Goal: Book appointment/travel/reservation

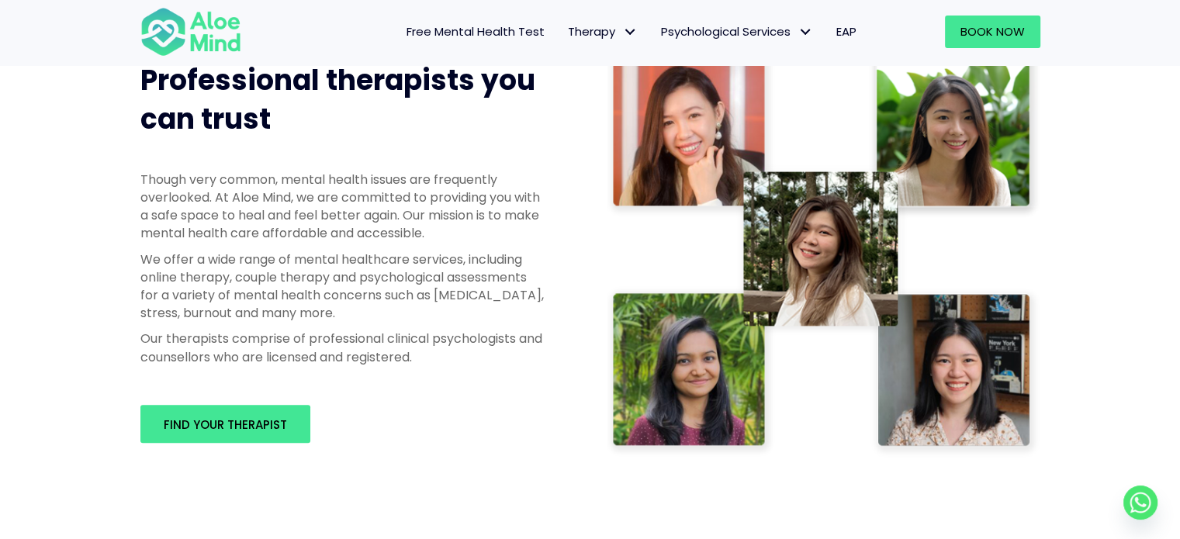
scroll to position [781, 0]
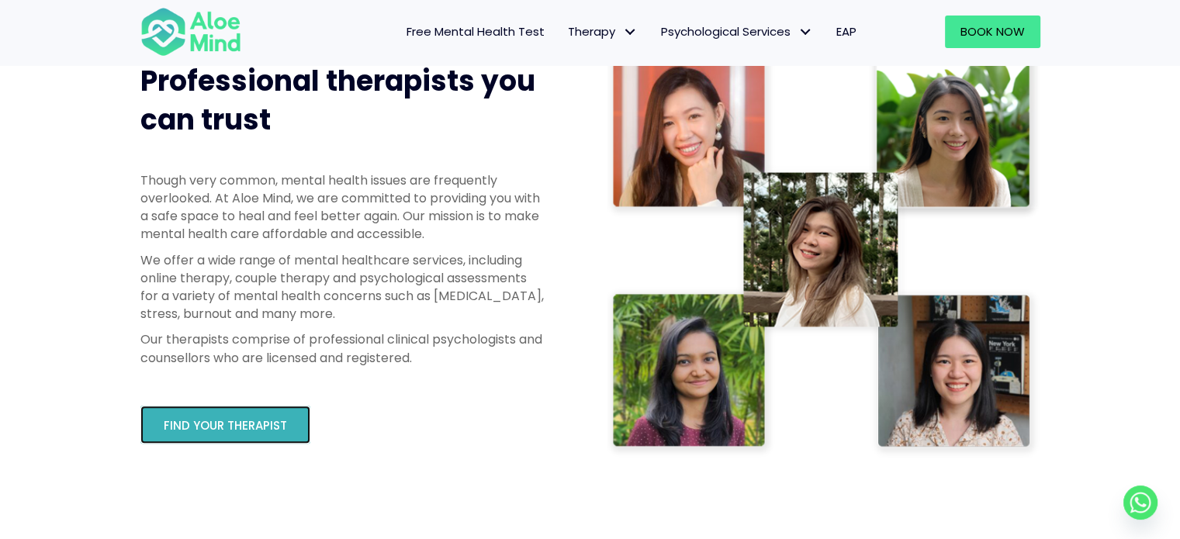
click at [214, 418] on span "Find your therapist" at bounding box center [225, 425] width 123 height 16
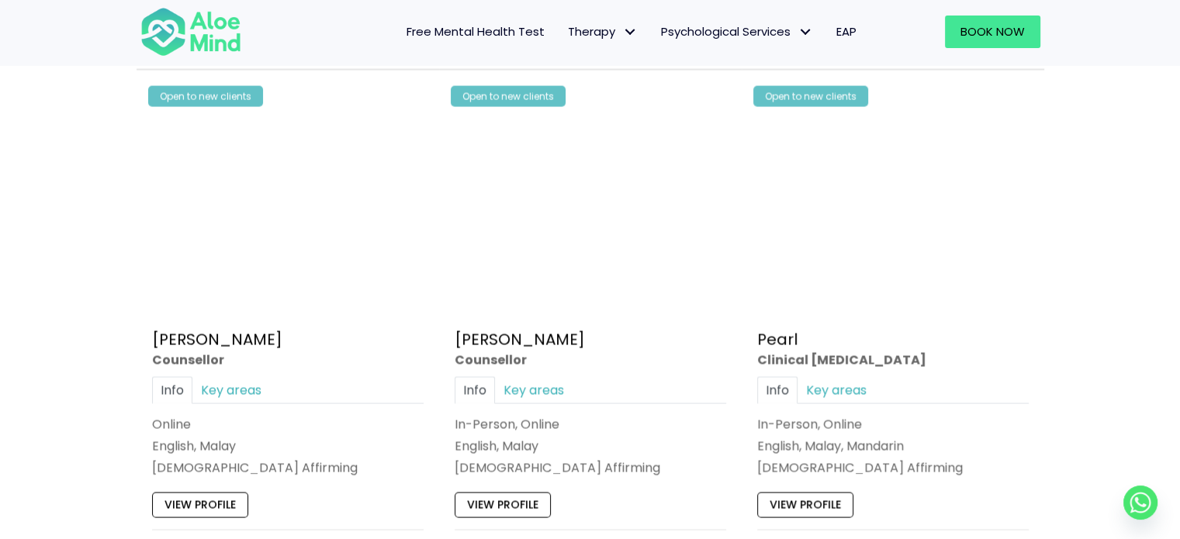
scroll to position [3099, 0]
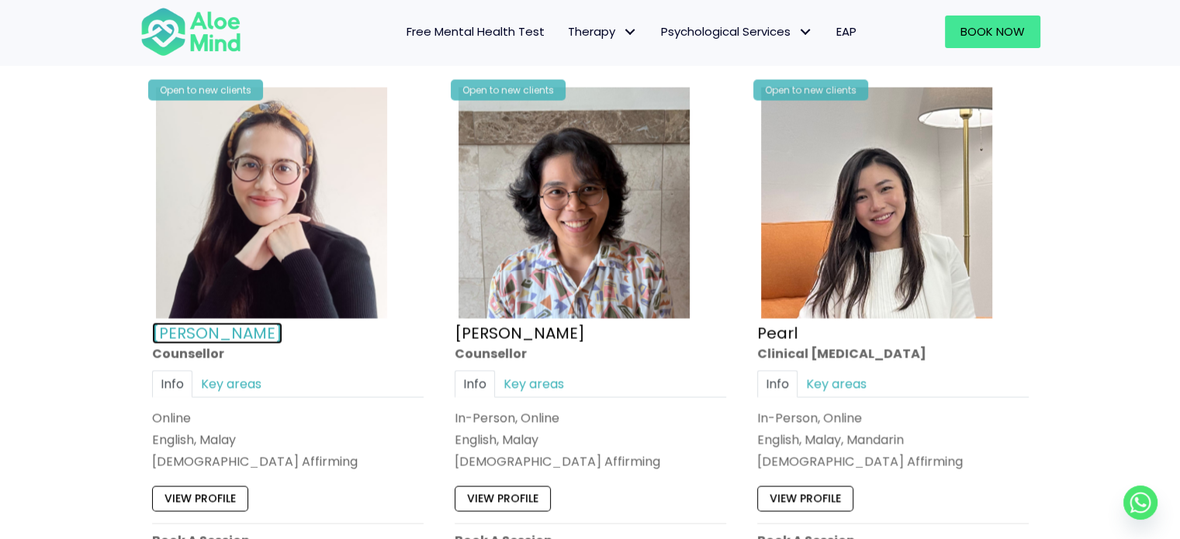
click at [199, 324] on link "Natasha" at bounding box center [217, 334] width 130 height 22
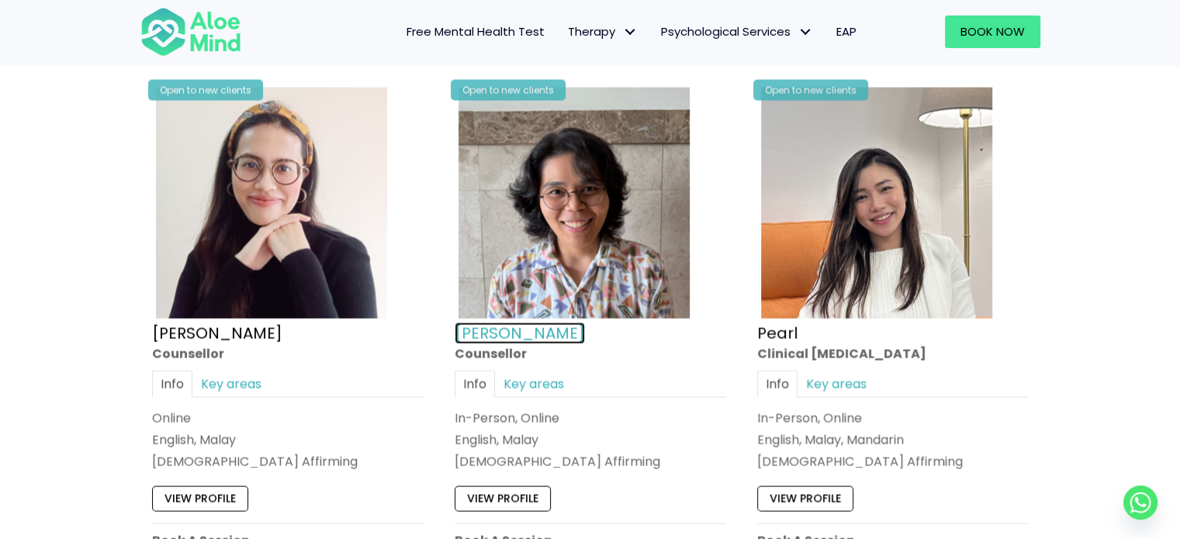
click at [491, 323] on link "Nur Zafeera" at bounding box center [519, 334] width 130 height 22
click at [784, 327] on link "Pearl" at bounding box center [777, 334] width 40 height 22
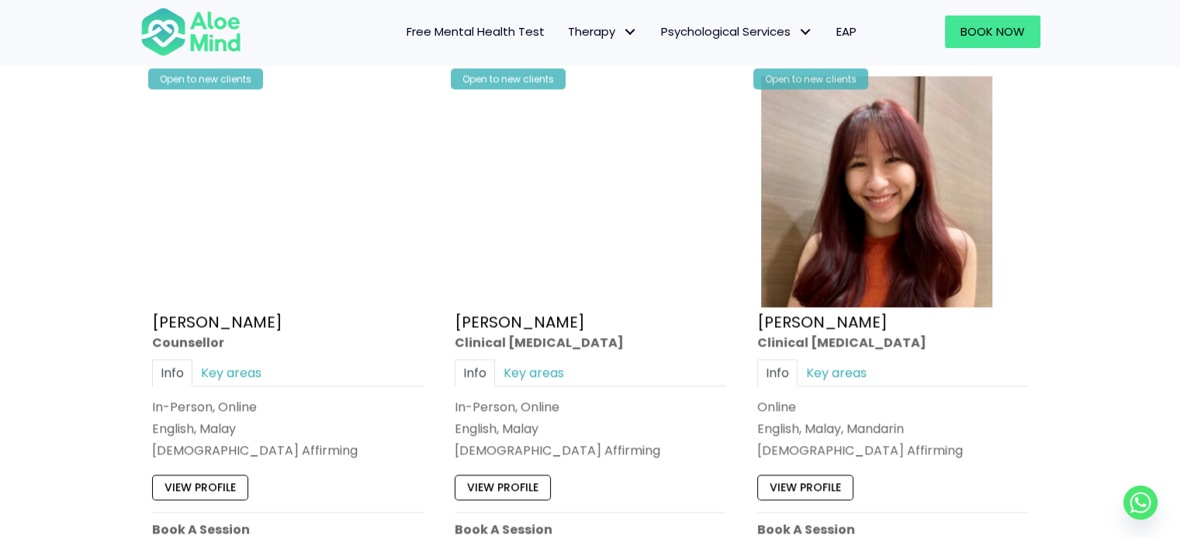
scroll to position [1968, 0]
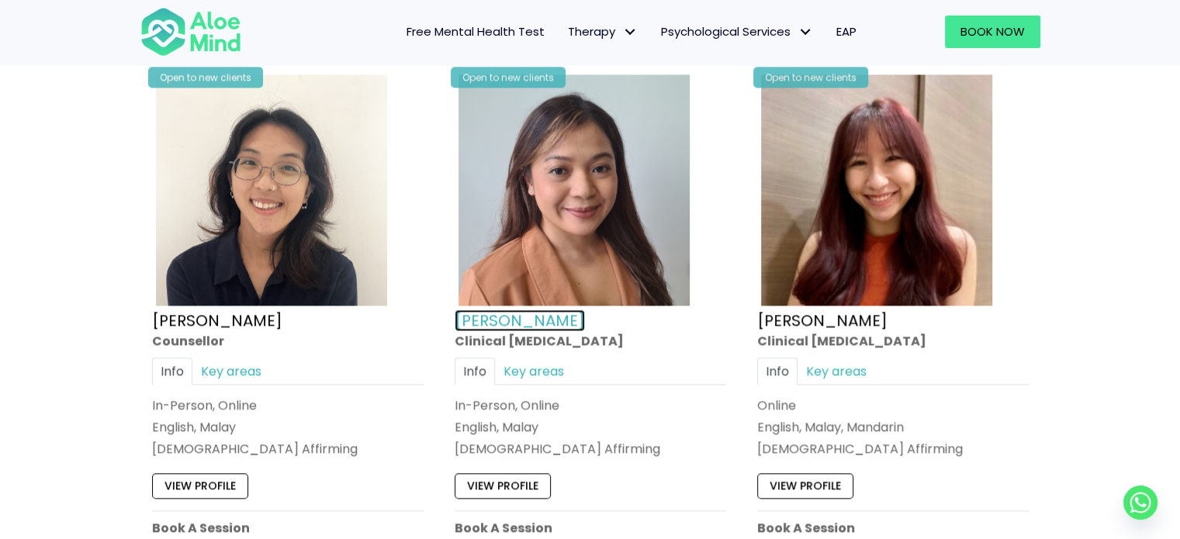
click at [475, 313] on link "Hanna" at bounding box center [519, 320] width 130 height 22
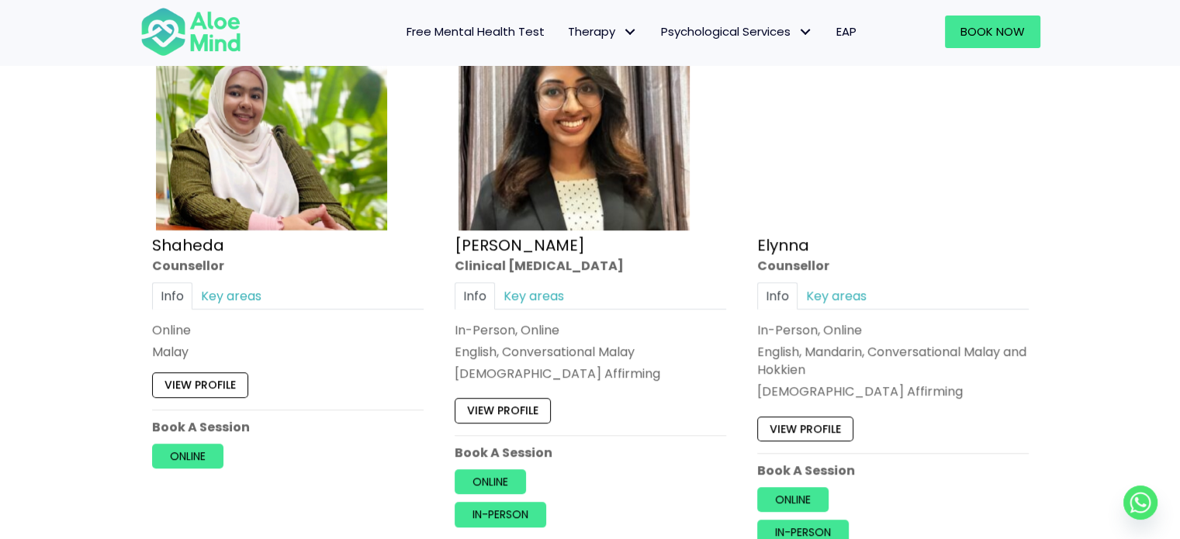
scroll to position [1452, 0]
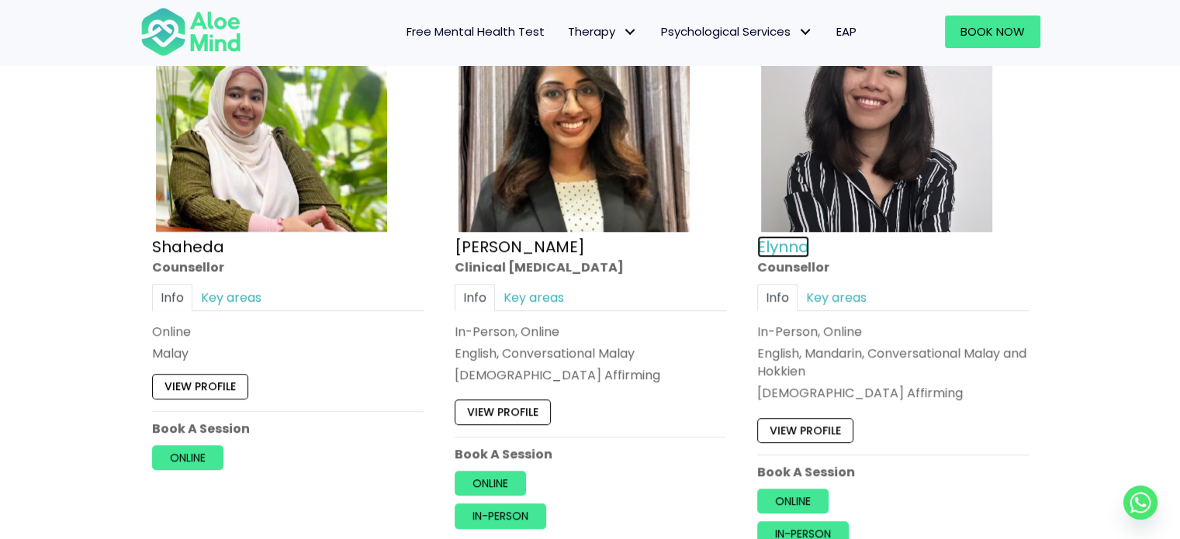
click at [766, 250] on link "Elynna" at bounding box center [783, 247] width 52 height 22
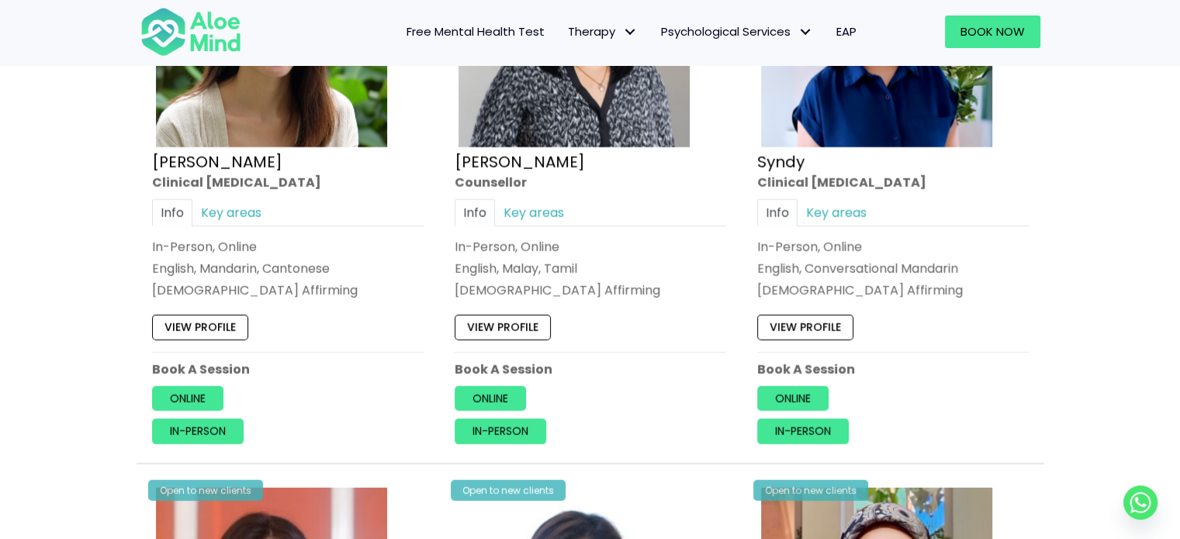
scroll to position [3850, 0]
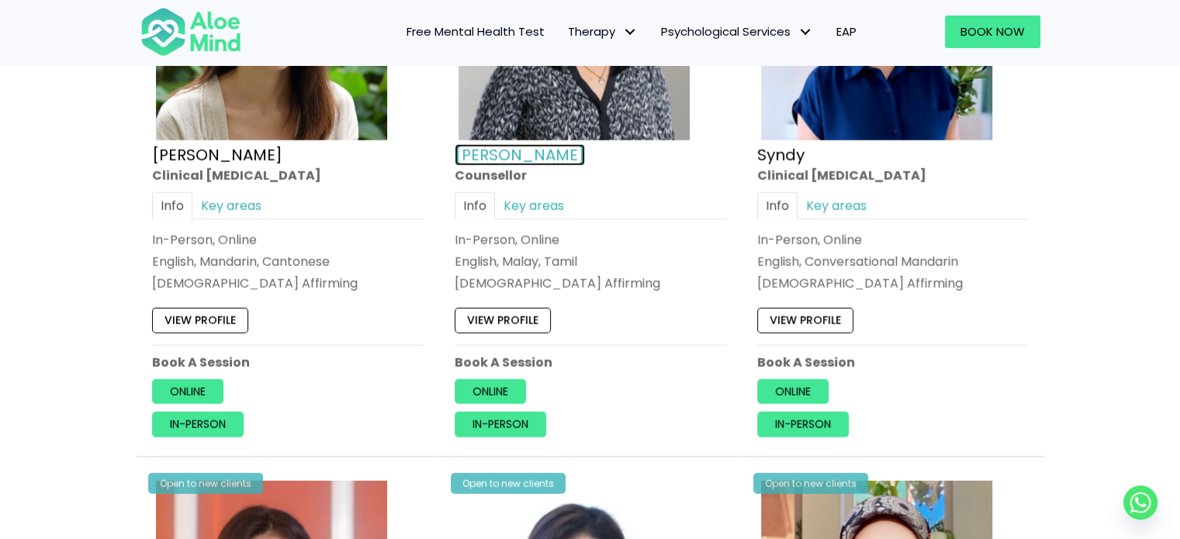
click at [465, 145] on link "Sabrina" at bounding box center [519, 154] width 130 height 22
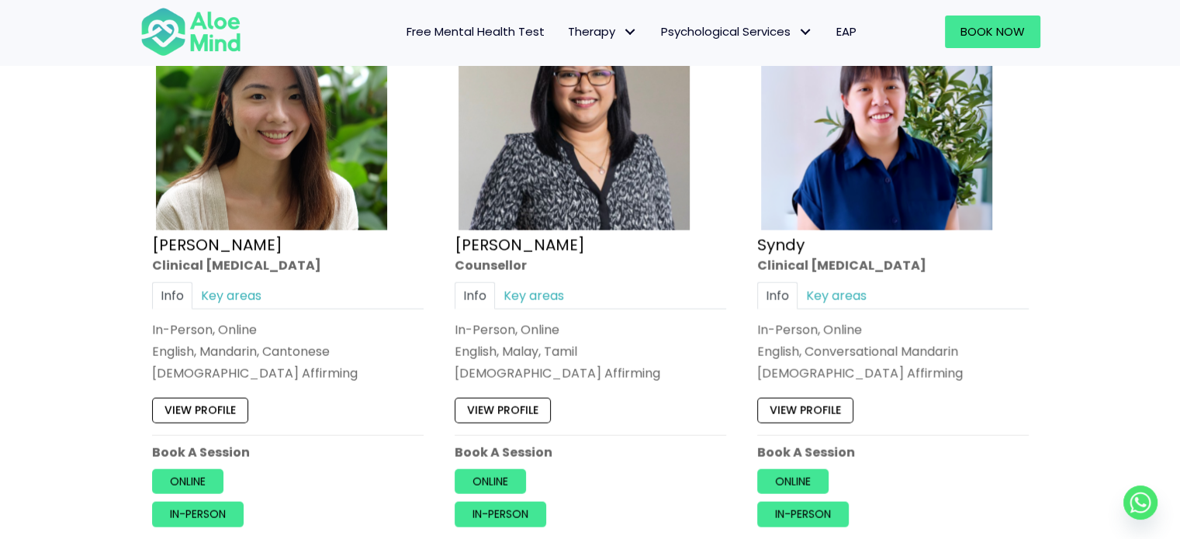
scroll to position [4085, 0]
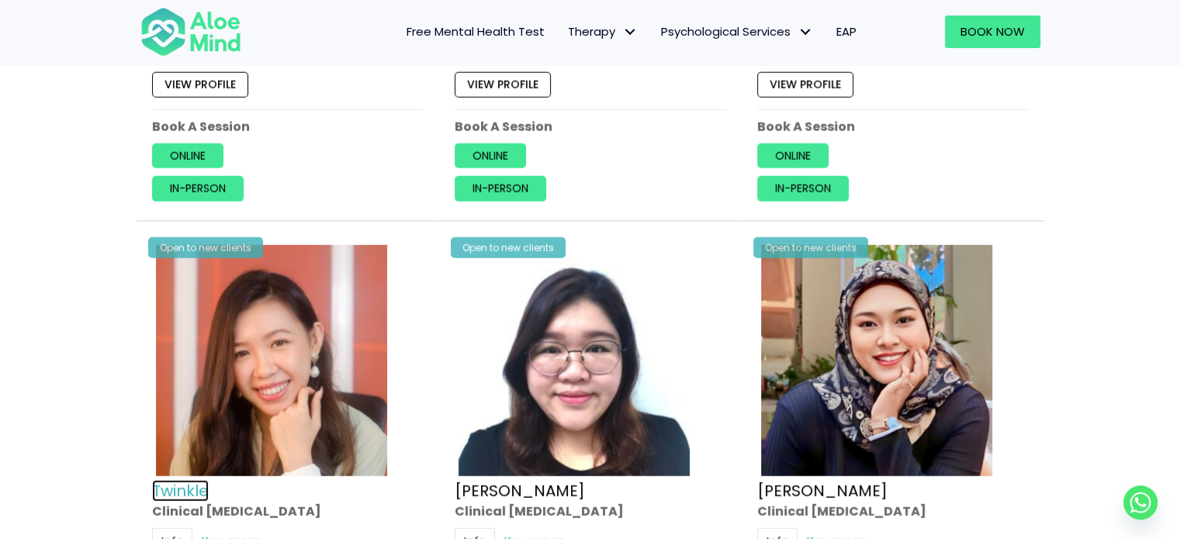
click at [180, 480] on link "Twinkle" at bounding box center [180, 491] width 57 height 22
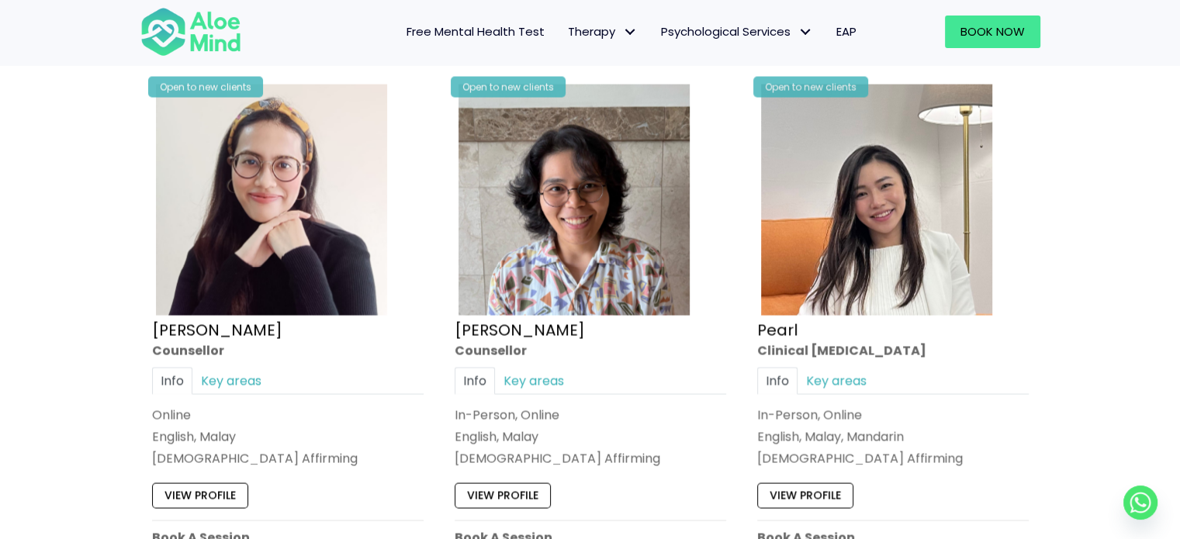
scroll to position [3088, 0]
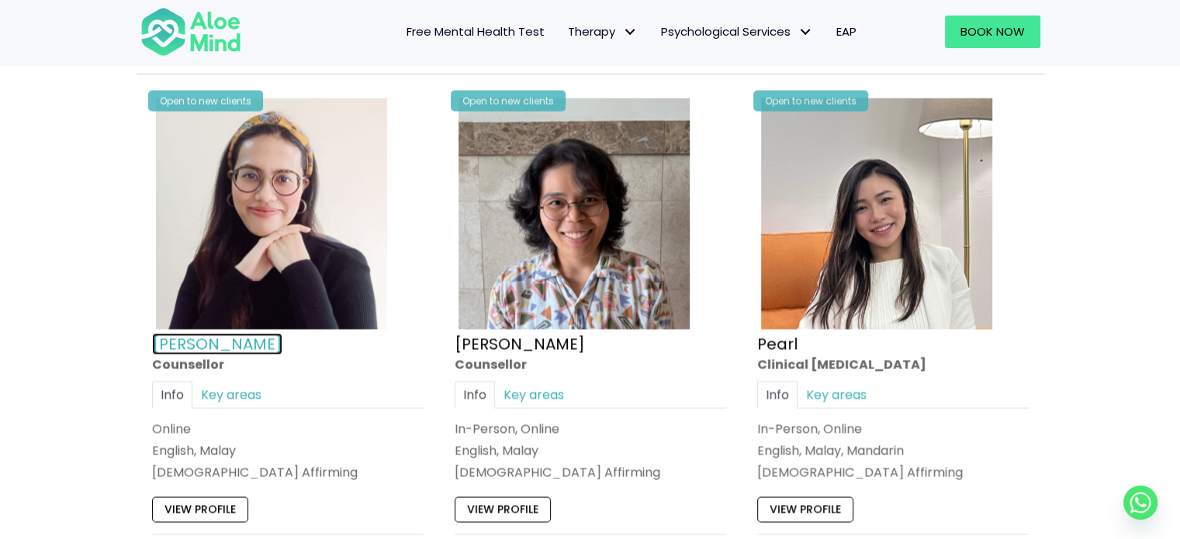
click at [207, 334] on link "[PERSON_NAME]" at bounding box center [217, 344] width 130 height 22
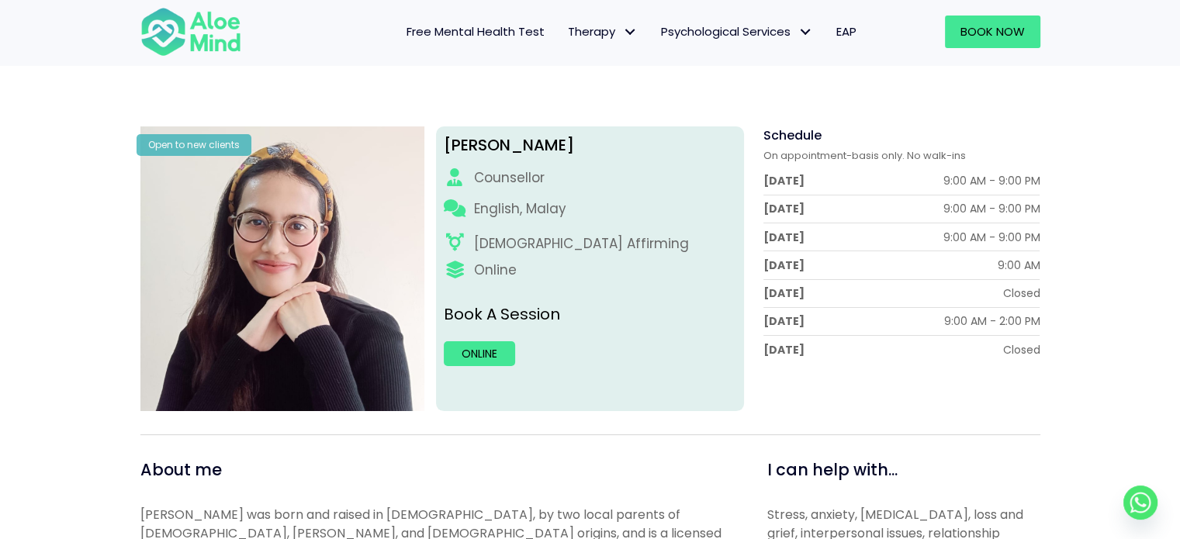
scroll to position [158, 0]
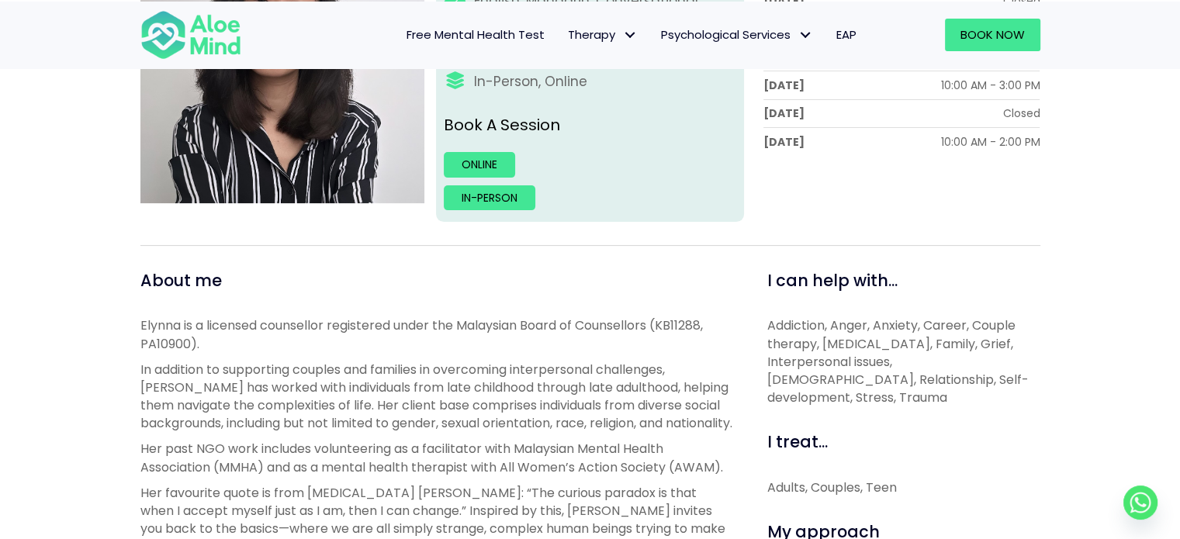
scroll to position [369, 0]
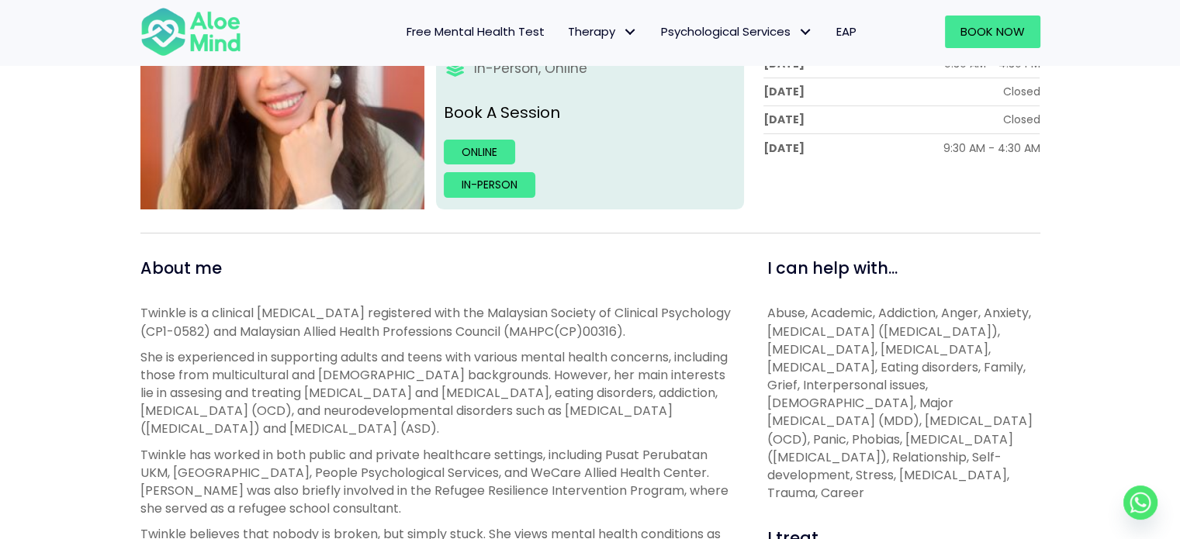
scroll to position [357, 0]
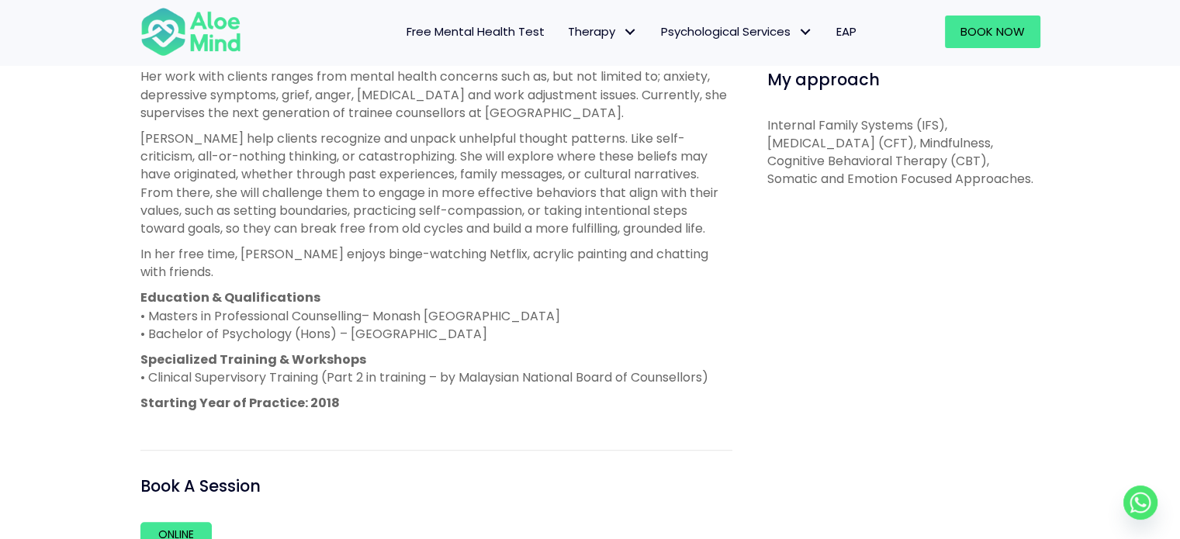
scroll to position [821, 0]
